Goal: Information Seeking & Learning: Learn about a topic

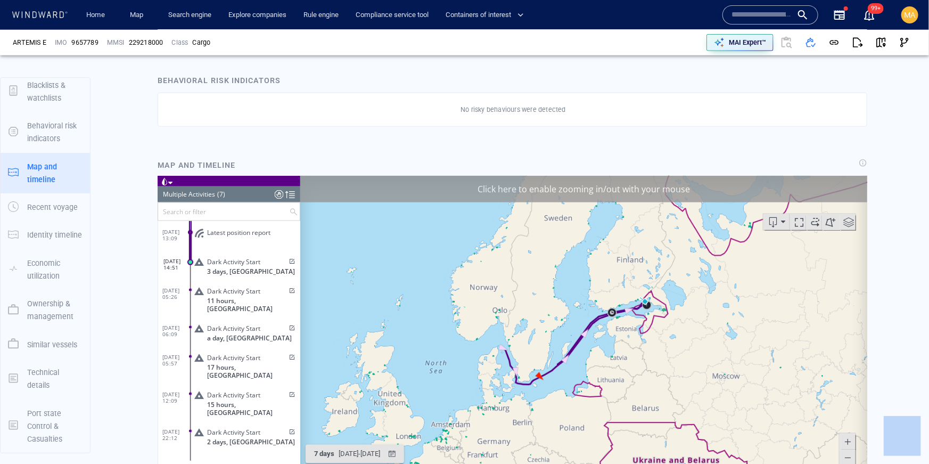
scroll to position [590, 0]
click at [230, 262] on span "Dark Activity Start" at bounding box center [233, 261] width 53 height 8
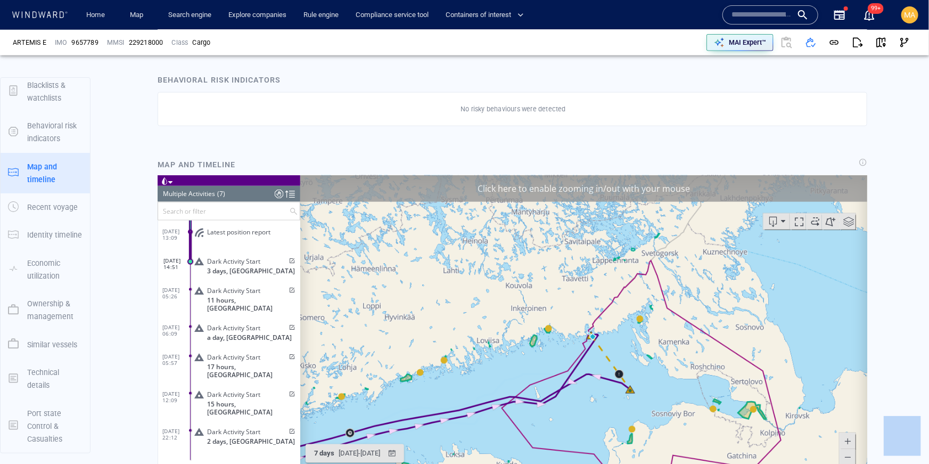
click at [261, 272] on p "3 days, [GEOGRAPHIC_DATA]" at bounding box center [253, 270] width 93 height 8
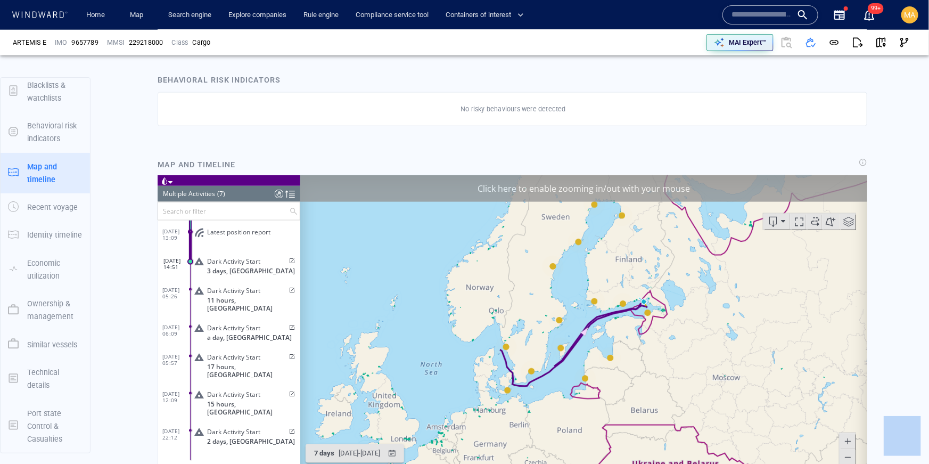
scroll to position [604, 0]
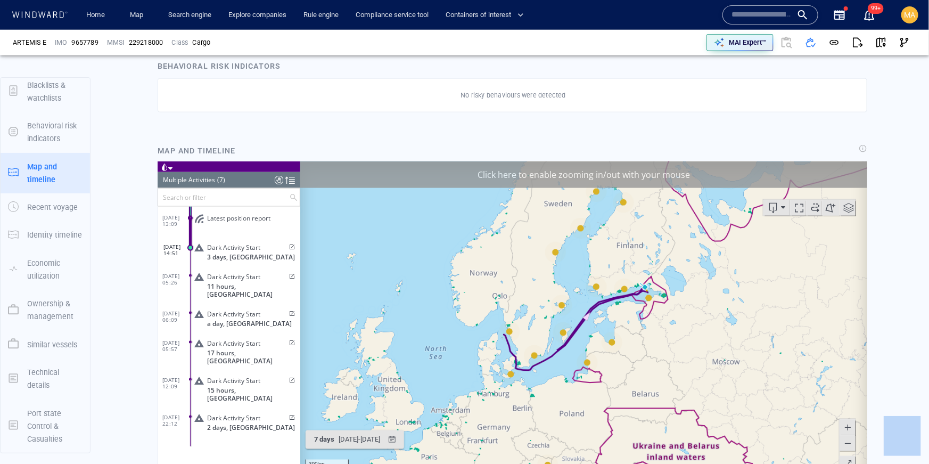
click at [851, 422] on span at bounding box center [847, 427] width 11 height 16
click at [851, 423] on span at bounding box center [847, 427] width 11 height 16
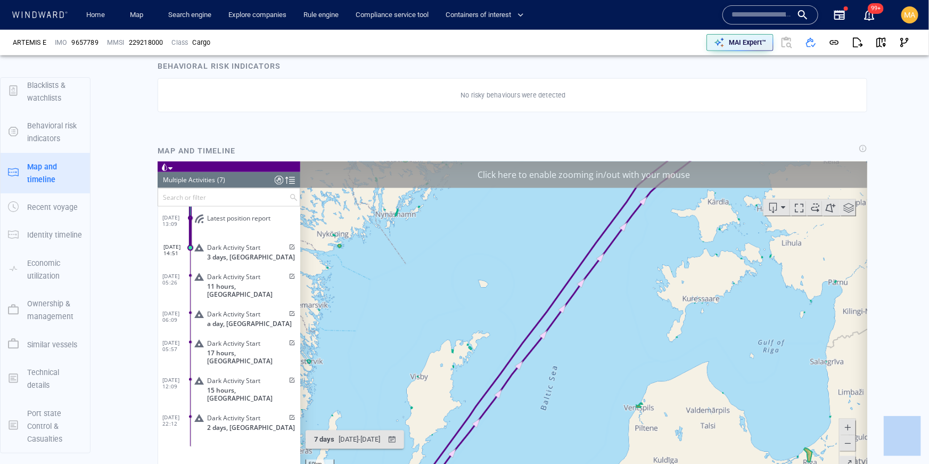
click at [851, 423] on span at bounding box center [847, 427] width 11 height 16
drag, startPoint x: 704, startPoint y: 242, endPoint x: 608, endPoint y: 339, distance: 136.7
click at [608, 339] on canvas "Map" at bounding box center [584, 326] width 568 height 330
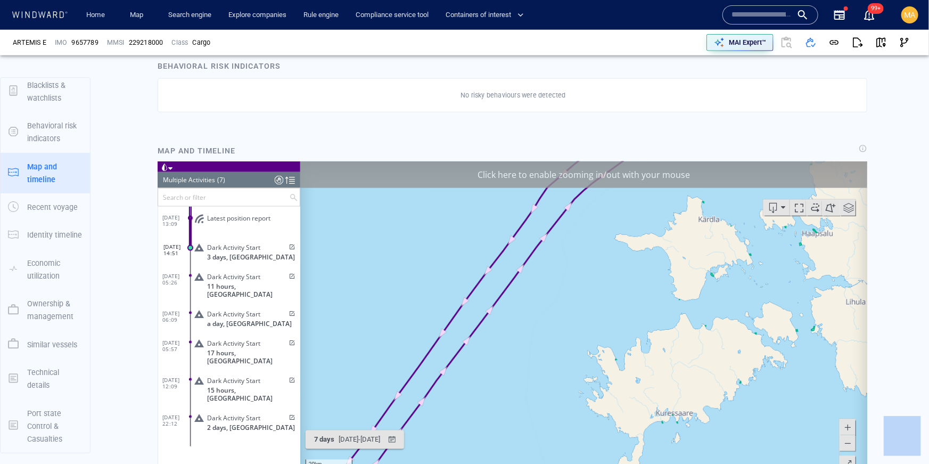
drag, startPoint x: 651, startPoint y: 239, endPoint x: 545, endPoint y: 400, distance: 193.0
click at [545, 400] on canvas "Map" at bounding box center [584, 326] width 568 height 330
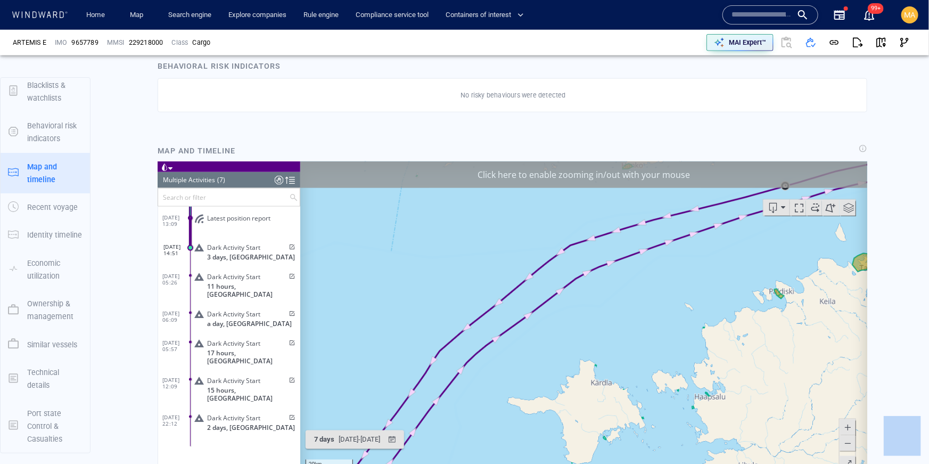
drag, startPoint x: 531, startPoint y: 402, endPoint x: 375, endPoint y: 421, distance: 157.7
click at [374, 423] on canvas "Map" at bounding box center [584, 326] width 568 height 330
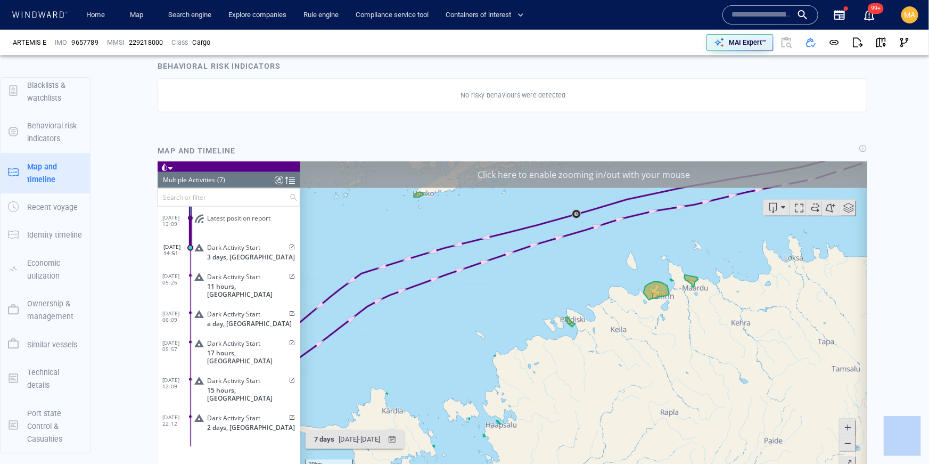
drag, startPoint x: 622, startPoint y: 262, endPoint x: 537, endPoint y: 352, distance: 123.6
click at [537, 351] on canvas "Map" at bounding box center [584, 326] width 568 height 330
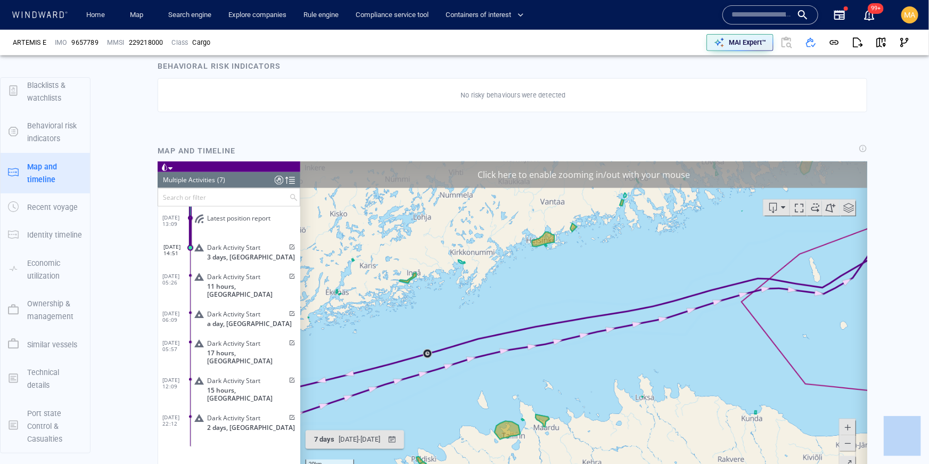
drag, startPoint x: 532, startPoint y: 352, endPoint x: 368, endPoint y: 370, distance: 164.9
click at [369, 371] on canvas "Map" at bounding box center [584, 326] width 568 height 330
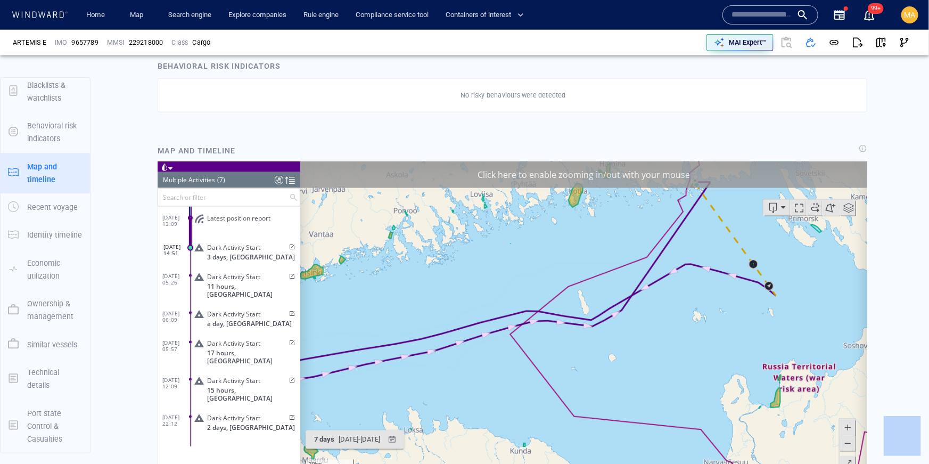
click at [469, 386] on div "20km © Mapbox © OpenStreetMap Improve this map" at bounding box center [583, 326] width 567 height 330
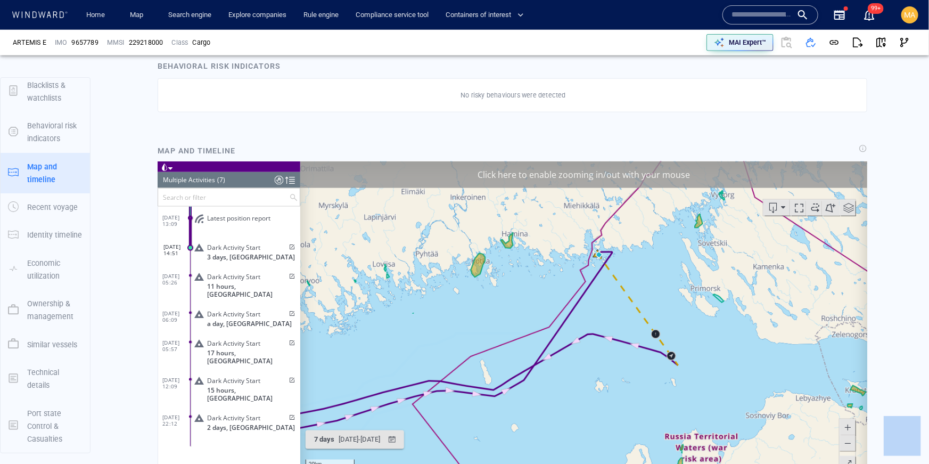
click at [845, 207] on span at bounding box center [848, 207] width 16 height 16
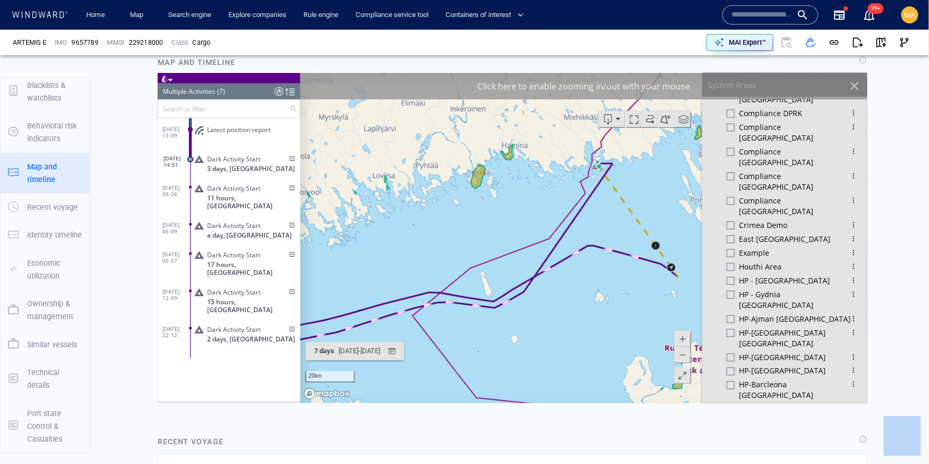
scroll to position [501, 0]
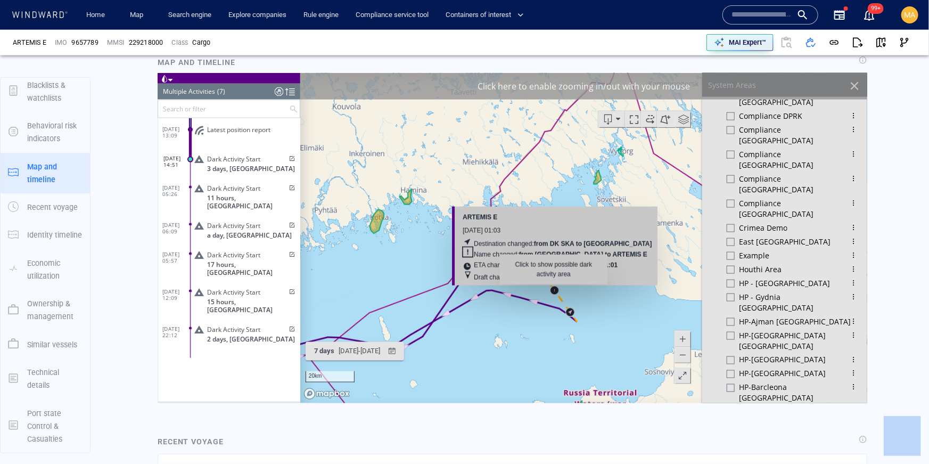
drag, startPoint x: 655, startPoint y: 244, endPoint x: 554, endPoint y: 289, distance: 110.6
click at [554, 289] on canvas "Map" at bounding box center [584, 237] width 568 height 330
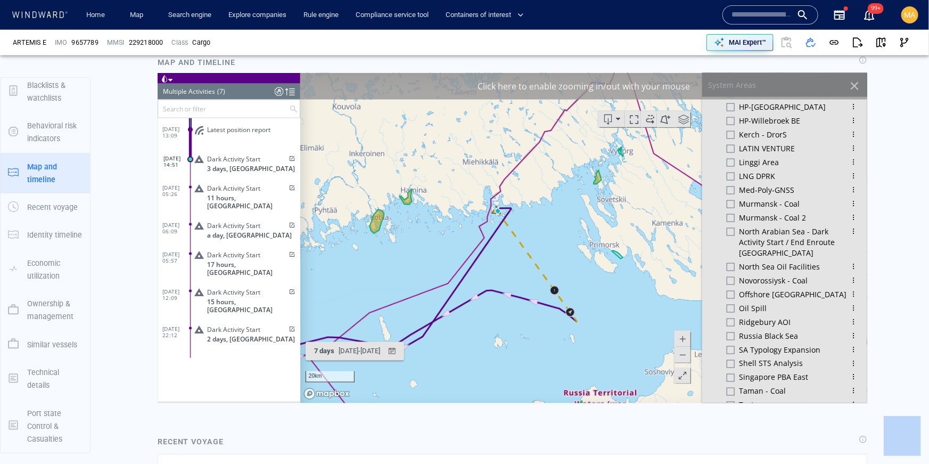
scroll to position [1474, 0]
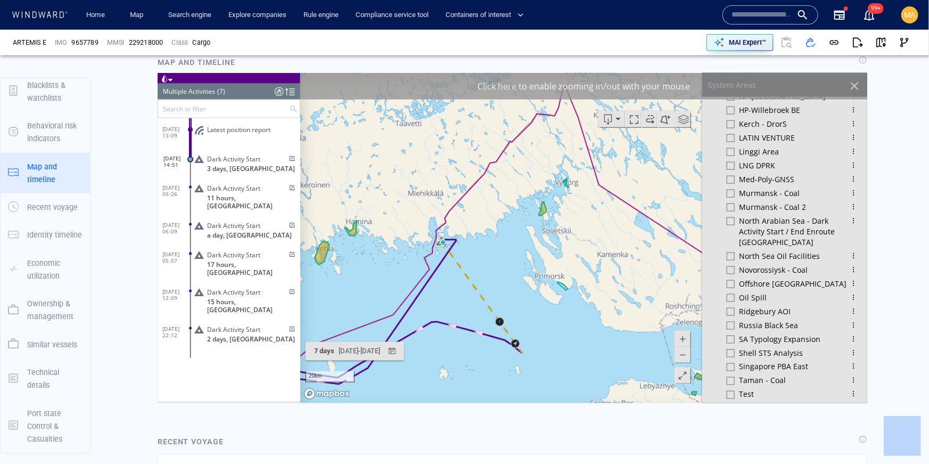
drag, startPoint x: 644, startPoint y: 264, endPoint x: 589, endPoint y: 296, distance: 63.2
click at [589, 296] on canvas "Map" at bounding box center [584, 237] width 568 height 330
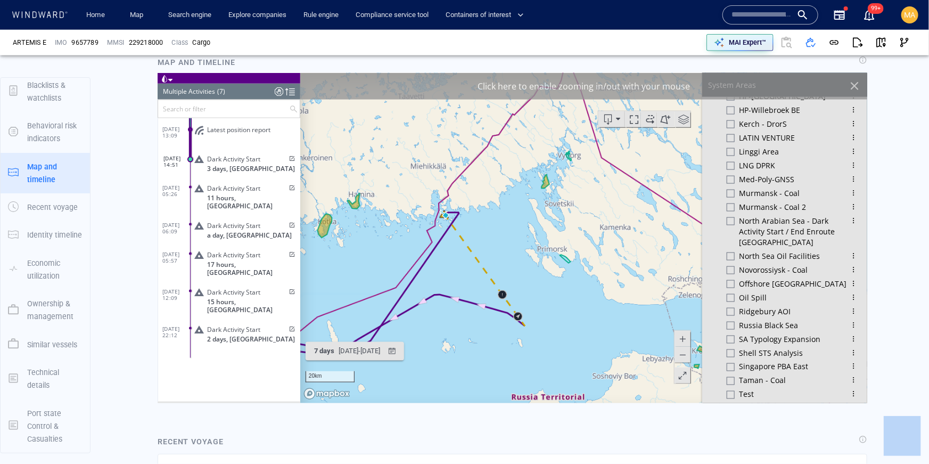
drag, startPoint x: 527, startPoint y: 291, endPoint x: 530, endPoint y: 264, distance: 27.3
click at [530, 264] on canvas "Map" at bounding box center [584, 237] width 568 height 330
